Goal: Task Accomplishment & Management: Use online tool/utility

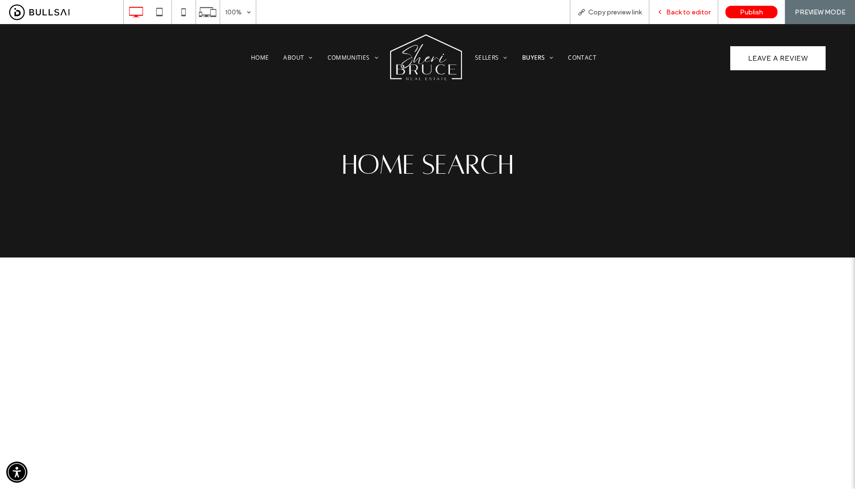
click at [687, 16] on span "Back to editor" at bounding box center [688, 12] width 44 height 8
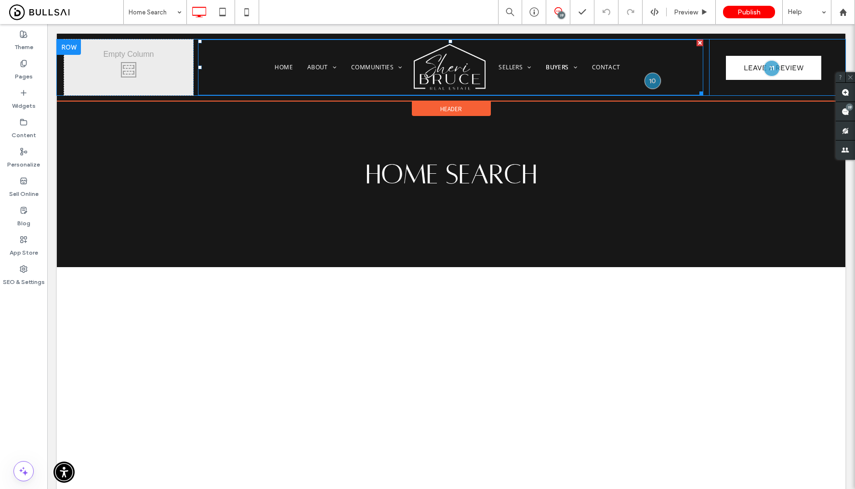
click at [439, 78] on img at bounding box center [450, 67] width 77 height 49
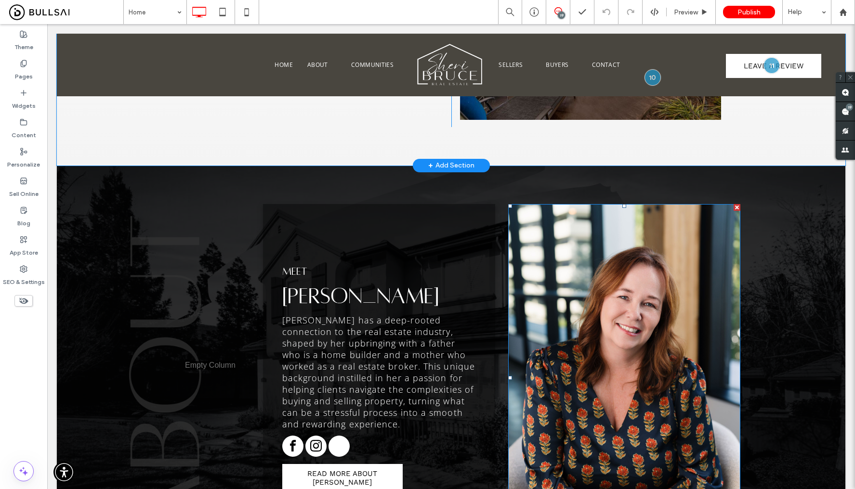
scroll to position [2163, 0]
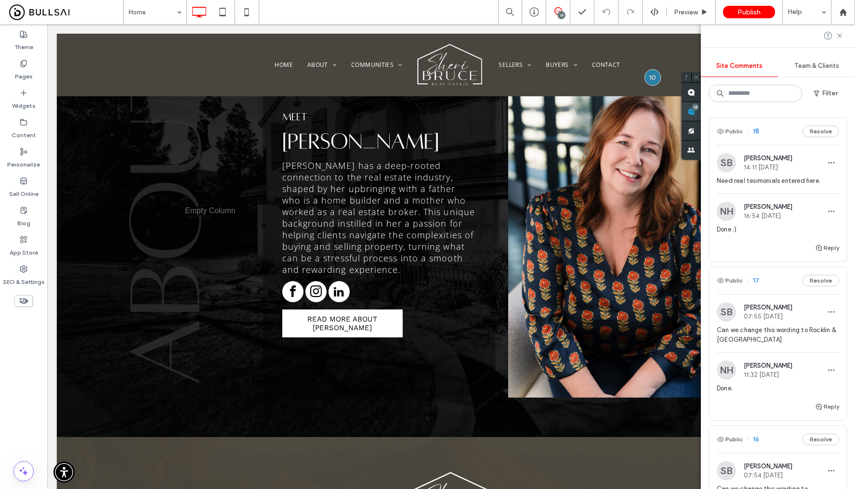
click at [695, 109] on icon at bounding box center [691, 112] width 8 height 8
click at [784, 180] on span "Need real tesimonials entered here." at bounding box center [778, 181] width 122 height 10
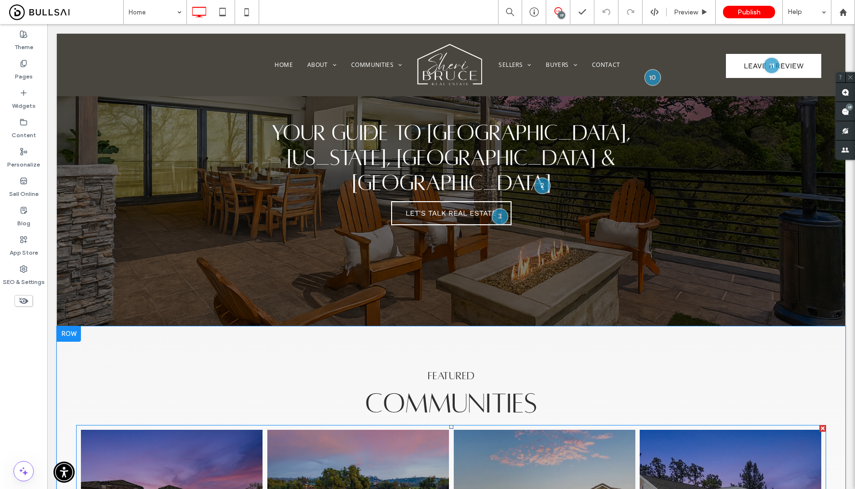
scroll to position [0, 0]
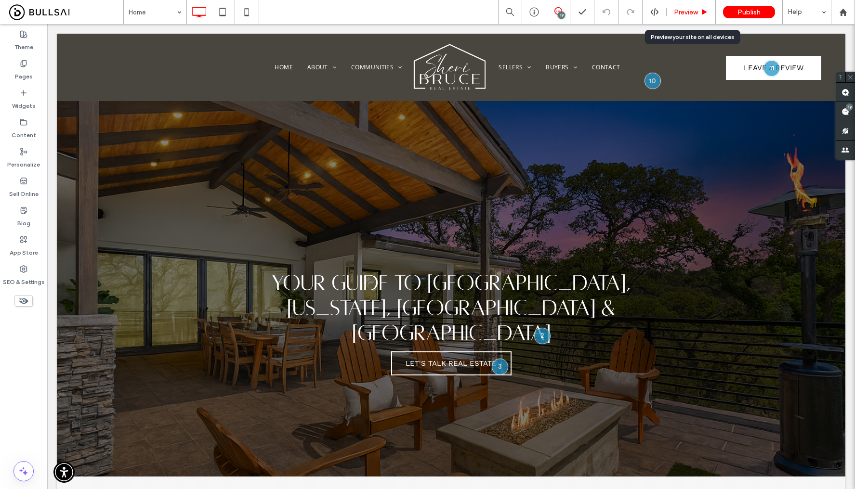
click at [698, 10] on span "Preview" at bounding box center [686, 12] width 24 height 8
